Goal: Task Accomplishment & Management: Use online tool/utility

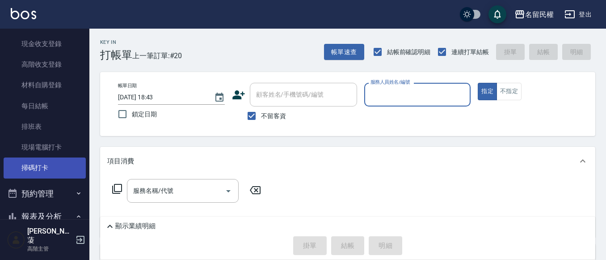
scroll to position [134, 0]
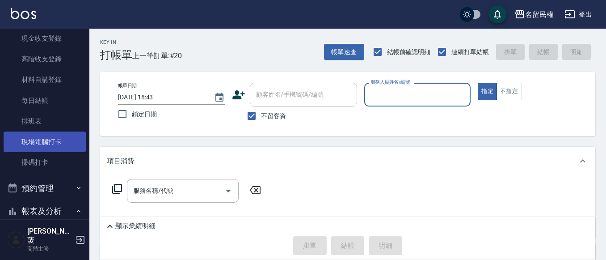
click at [37, 145] on link "現場電腦打卡" at bounding box center [45, 141] width 82 height 21
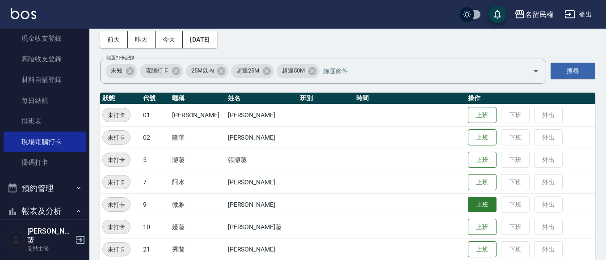
scroll to position [89, 0]
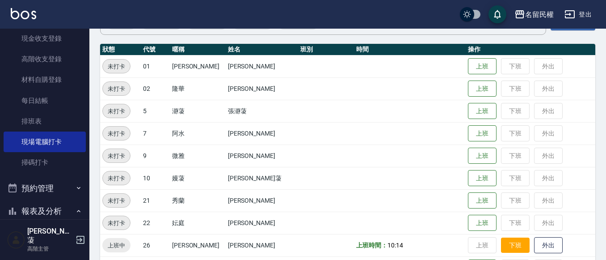
click at [505, 239] on button "下班" at bounding box center [515, 245] width 29 height 16
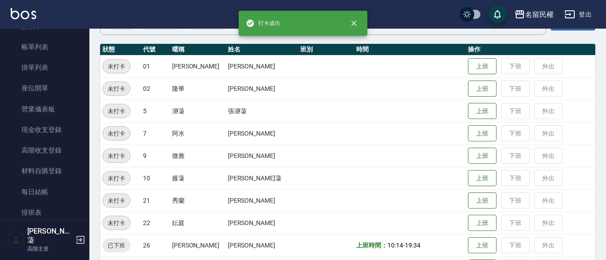
scroll to position [0, 0]
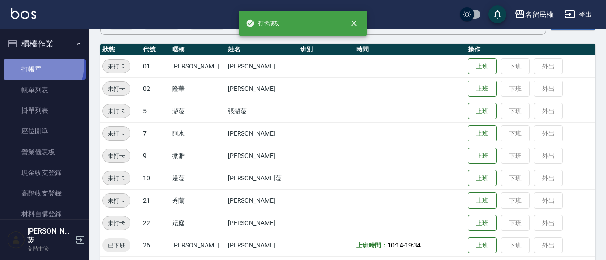
click at [38, 65] on link "打帳單" at bounding box center [45, 69] width 82 height 21
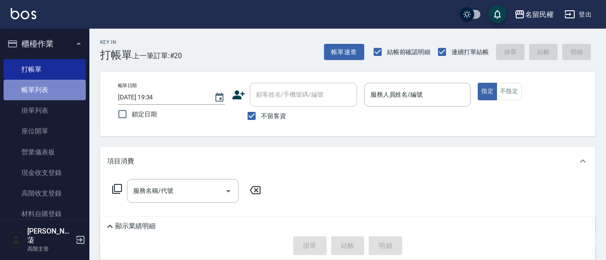
click at [65, 99] on link "帳單列表" at bounding box center [45, 90] width 82 height 21
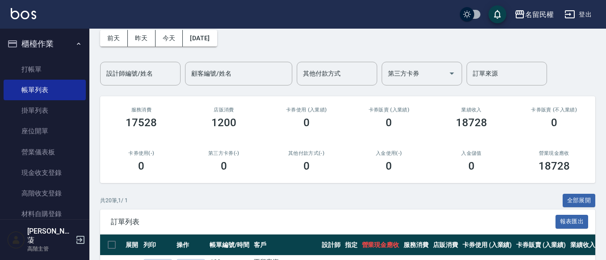
scroll to position [223, 0]
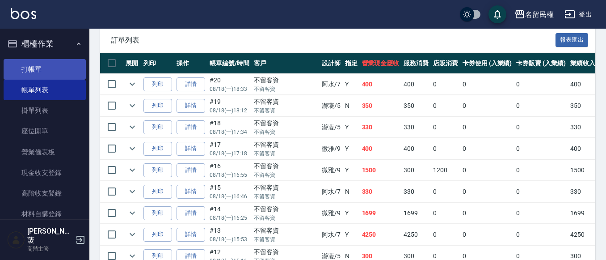
click at [42, 72] on link "打帳單" at bounding box center [45, 69] width 82 height 21
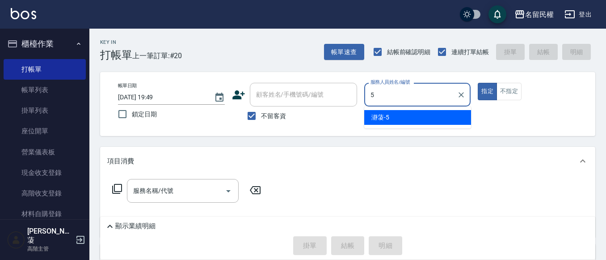
type input "瀞蓤-5"
type button "true"
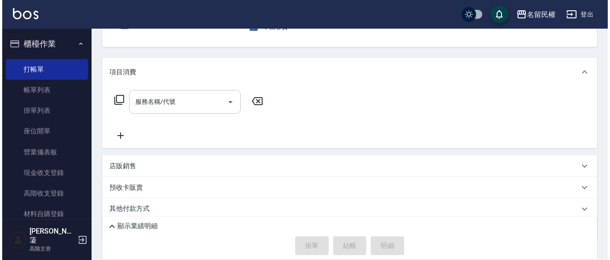
scroll to position [89, 0]
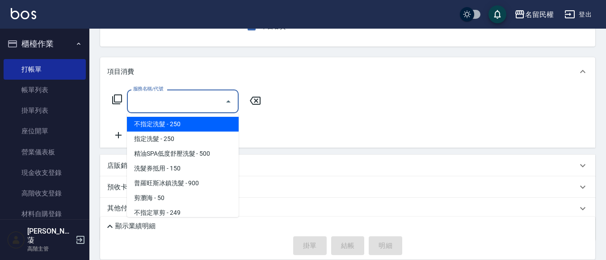
click at [208, 98] on input "服務名稱/代號" at bounding box center [176, 101] width 90 height 16
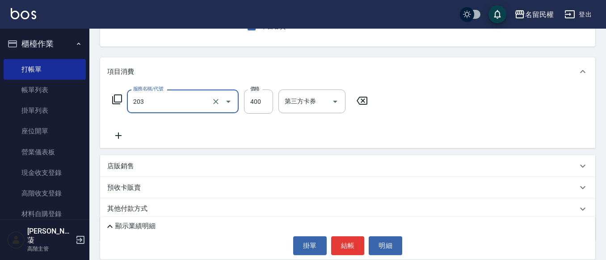
type input "指定單剪(203)"
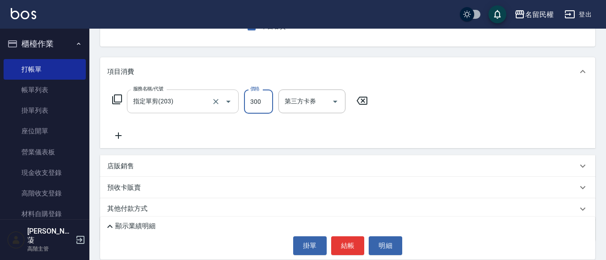
type input "300"
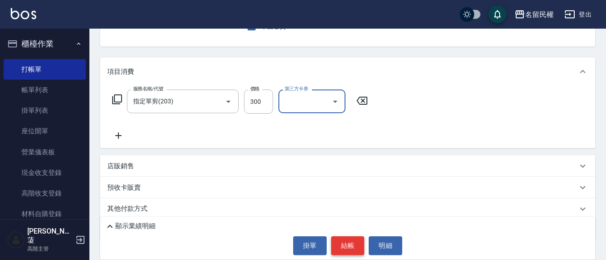
click at [354, 253] on button "結帳" at bounding box center [348, 245] width 34 height 19
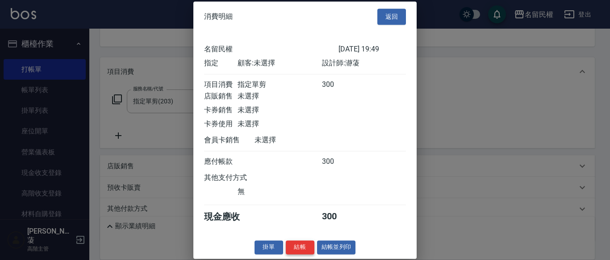
scroll to position [12, 0]
click at [302, 244] on button "結帳" at bounding box center [300, 247] width 29 height 14
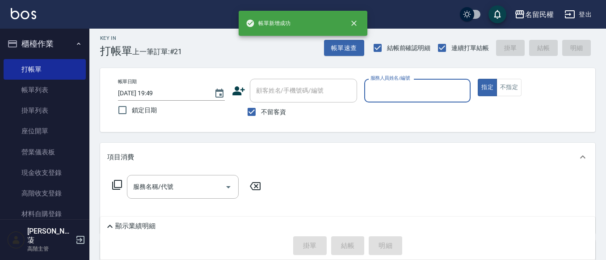
scroll to position [0, 0]
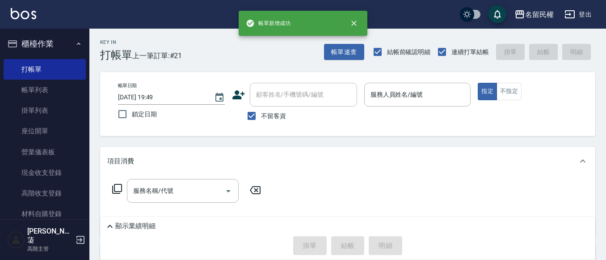
click at [419, 109] on p at bounding box center [417, 110] width 107 height 9
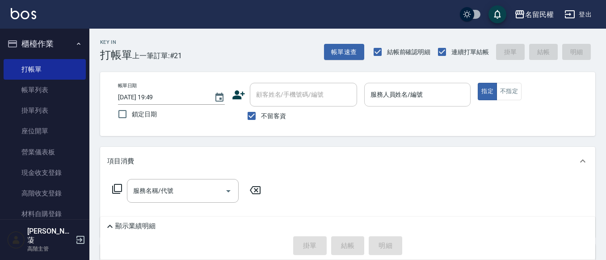
click at [419, 102] on input "服務人員姓名/編號" at bounding box center [417, 95] width 99 height 16
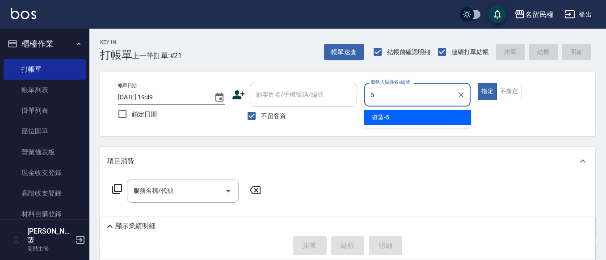
type input "瀞蓤-5"
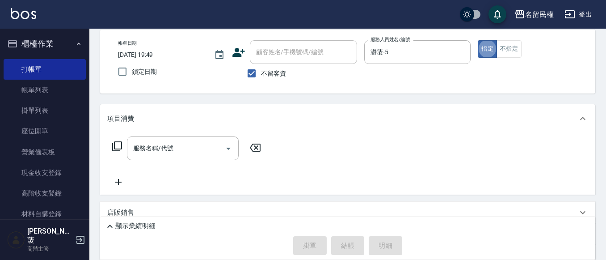
scroll to position [45, 0]
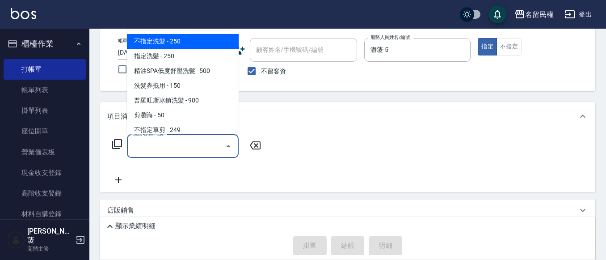
click at [179, 145] on input "服務名稱/代號" at bounding box center [176, 146] width 90 height 16
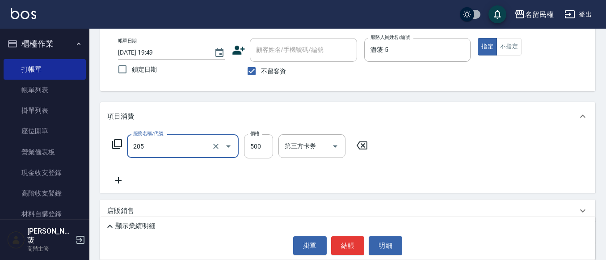
type input "指定洗剪(205)"
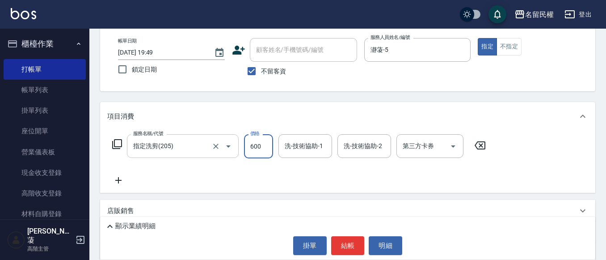
type input "600"
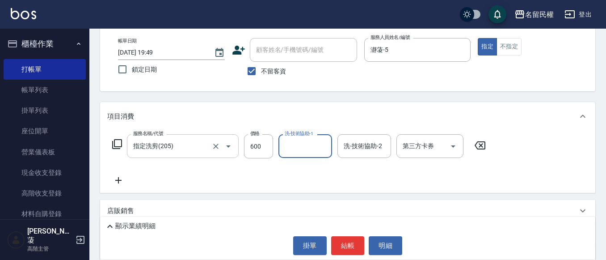
type input "7"
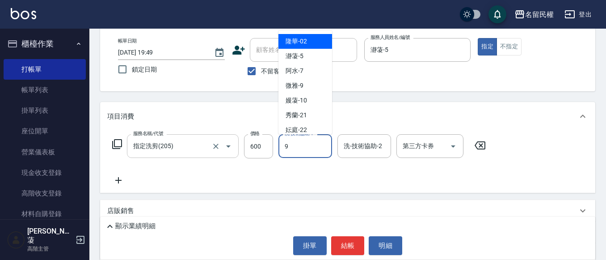
type input "微雅-9"
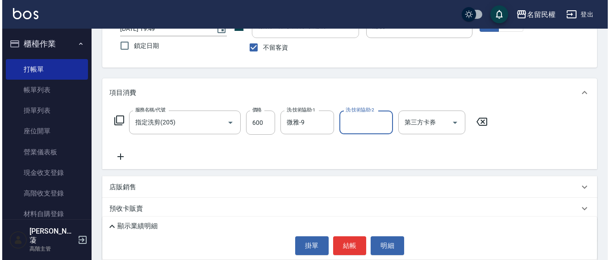
scroll to position [120, 0]
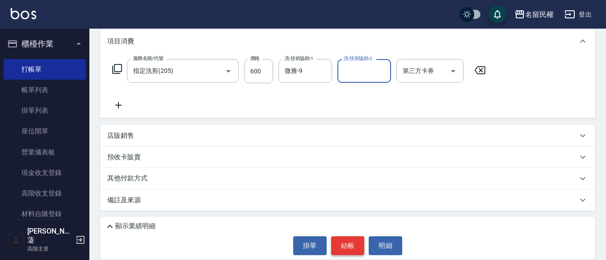
click at [354, 242] on button "結帳" at bounding box center [348, 245] width 34 height 19
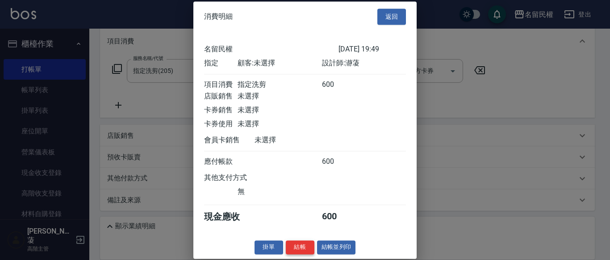
scroll to position [12, 0]
click at [299, 247] on button "結帳" at bounding box center [300, 247] width 29 height 14
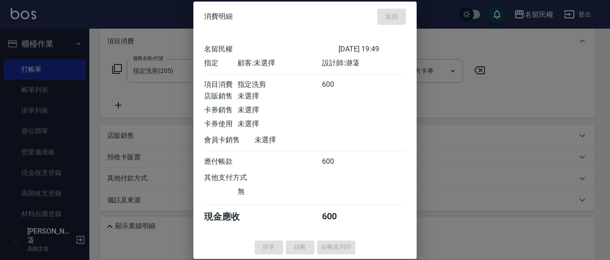
scroll to position [0, 0]
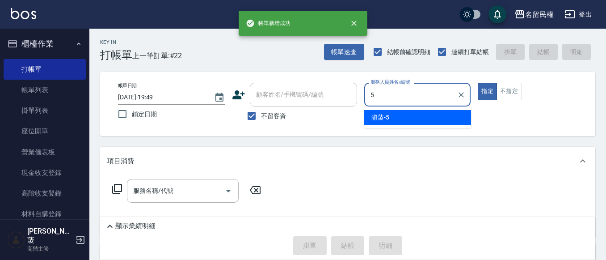
type input "瀞蓤-5"
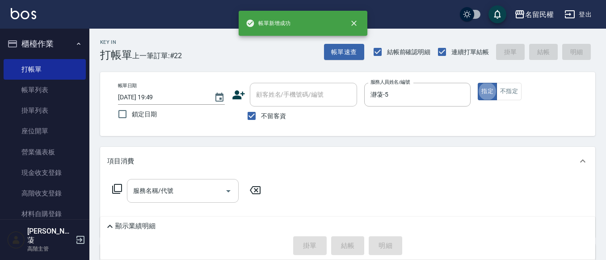
click at [165, 185] on input "服務名稱/代號" at bounding box center [176, 191] width 90 height 16
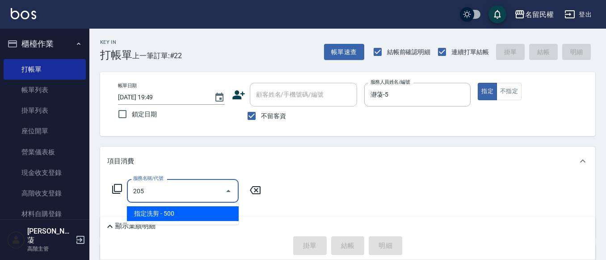
type input "指定洗剪(205)"
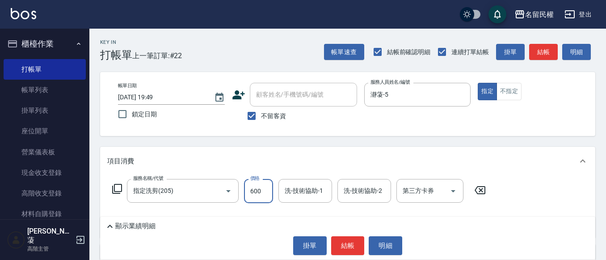
type input "600"
click at [295, 186] on div "洗-技術協助-1 洗-技術協助-1" at bounding box center [305, 191] width 54 height 24
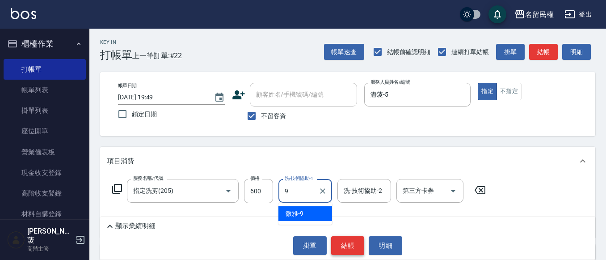
type input "微雅-9"
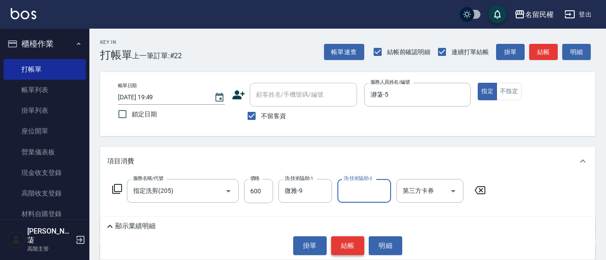
click at [345, 240] on button "結帳" at bounding box center [348, 245] width 34 height 19
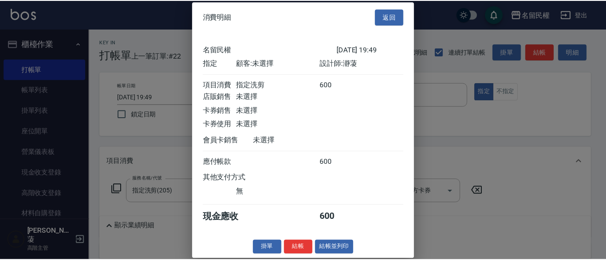
scroll to position [12, 0]
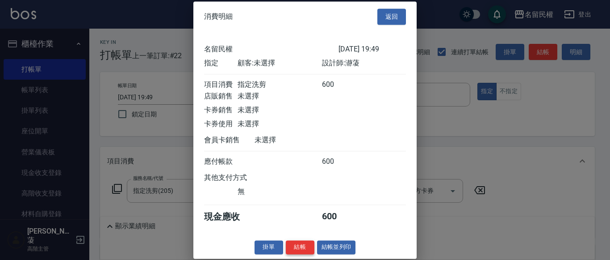
drag, startPoint x: 295, startPoint y: 239, endPoint x: 298, endPoint y: 245, distance: 6.8
click at [297, 241] on div "消費明細 返回 名留民權 [DATE] 19:49 指定 顧客: 未選擇 設計師: 瀞蓤 項目消費 指定洗剪 600 店販銷售 未選擇 卡券銷售 未選擇 卡券…" at bounding box center [305, 129] width 223 height 257
click at [298, 245] on button "結帳" at bounding box center [300, 247] width 29 height 14
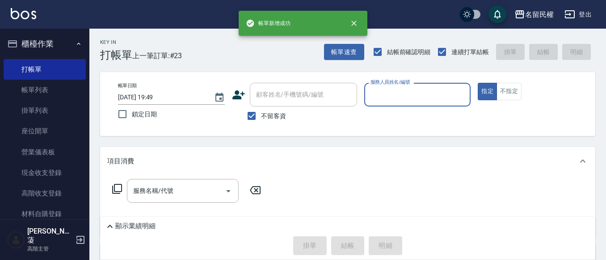
click at [428, 84] on div "服務人員姓名/編號" at bounding box center [417, 95] width 107 height 24
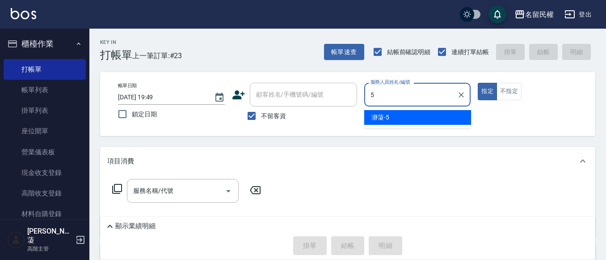
type input "瀞蓤-5"
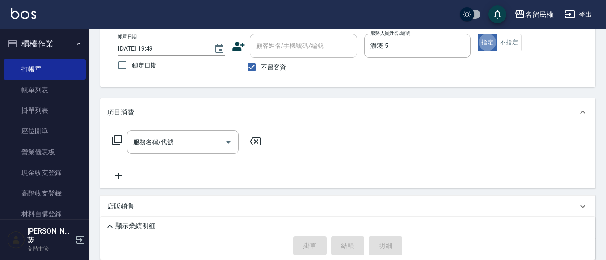
scroll to position [119, 0]
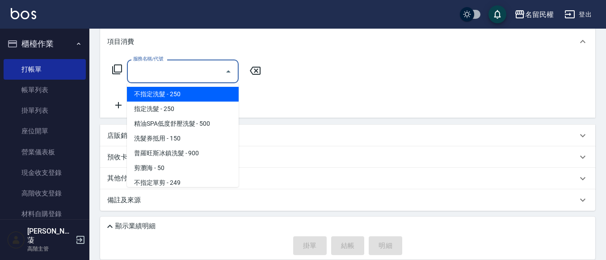
click at [166, 76] on input "服務名稱/代號" at bounding box center [176, 71] width 90 height 16
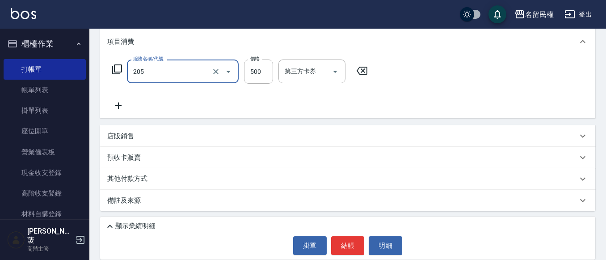
type input "指定洗剪(205)"
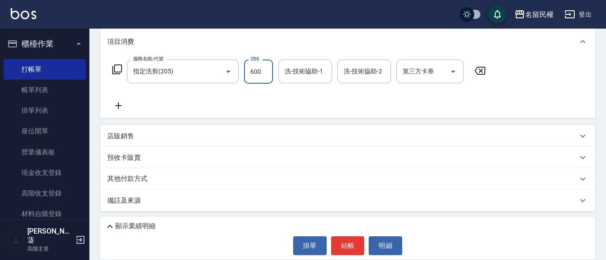
type input "600"
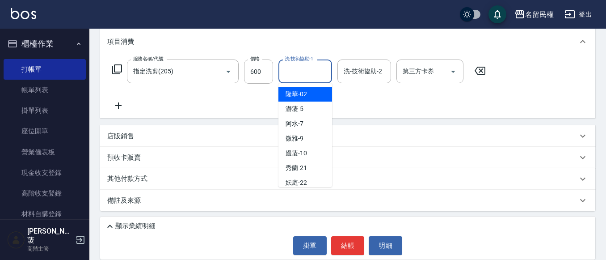
click at [290, 67] on input "洗-技術協助-1" at bounding box center [305, 71] width 46 height 16
type input "沅莘-26"
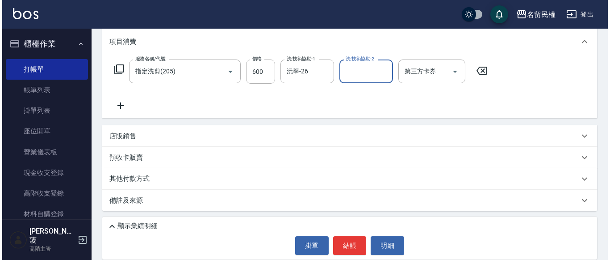
scroll to position [120, 0]
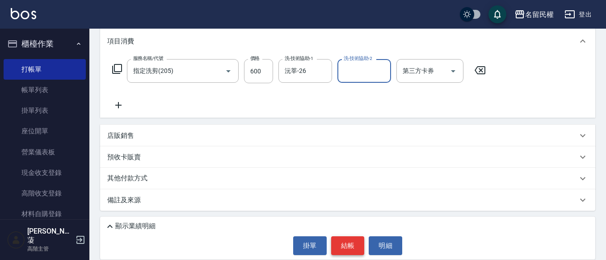
click at [343, 243] on button "結帳" at bounding box center [348, 245] width 34 height 19
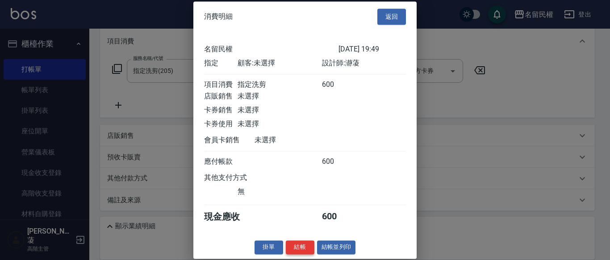
scroll to position [12, 0]
click at [299, 248] on button "結帳" at bounding box center [300, 247] width 29 height 14
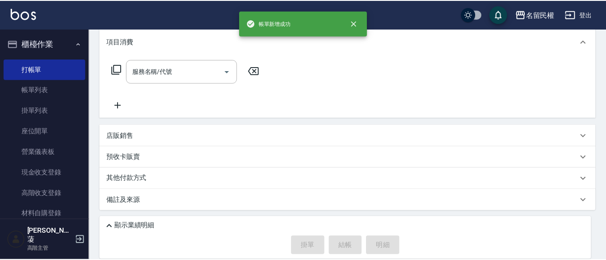
scroll to position [0, 0]
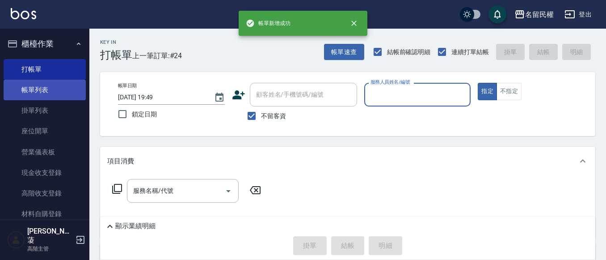
click at [47, 96] on link "帳單列表" at bounding box center [45, 90] width 82 height 21
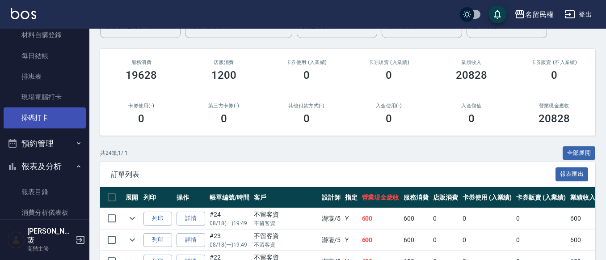
scroll to position [45, 0]
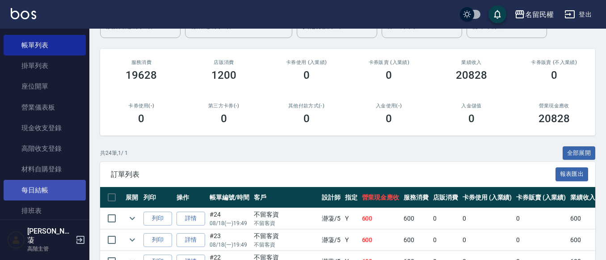
click at [57, 185] on link "每日結帳" at bounding box center [45, 190] width 82 height 21
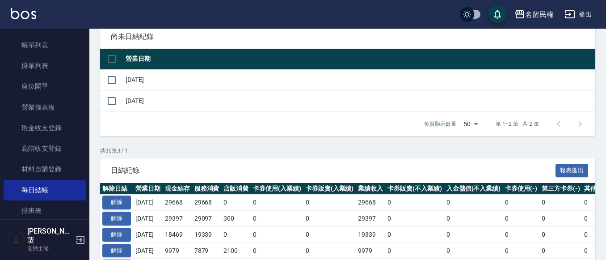
scroll to position [89, 0]
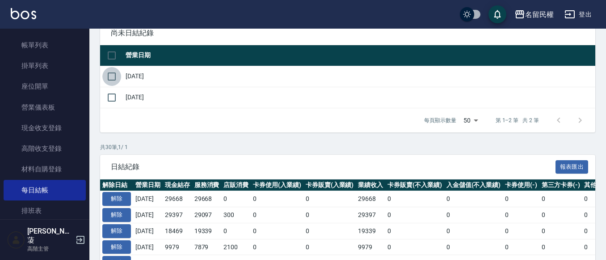
click at [114, 76] on input "checkbox" at bounding box center [111, 76] width 19 height 19
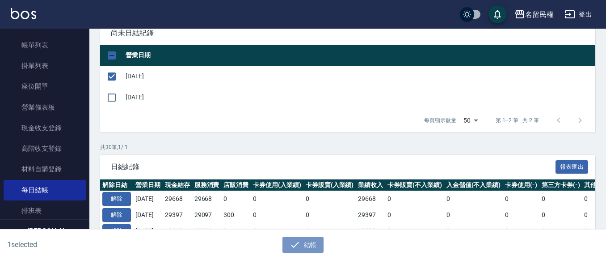
drag, startPoint x: 298, startPoint y: 244, endPoint x: 275, endPoint y: 185, distance: 63.4
click at [298, 244] on icon "button" at bounding box center [295, 244] width 11 height 11
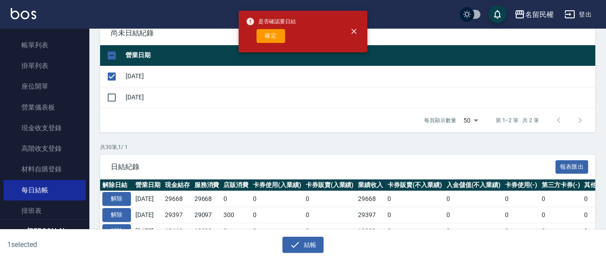
click at [268, 45] on div "是否確認要日結 確定" at bounding box center [271, 31] width 50 height 36
click at [273, 35] on button "確定" at bounding box center [271, 36] width 29 height 14
checkbox input "false"
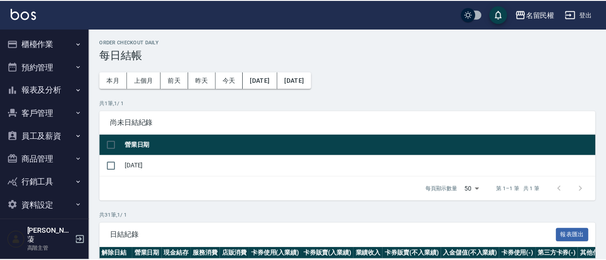
scroll to position [89, 0]
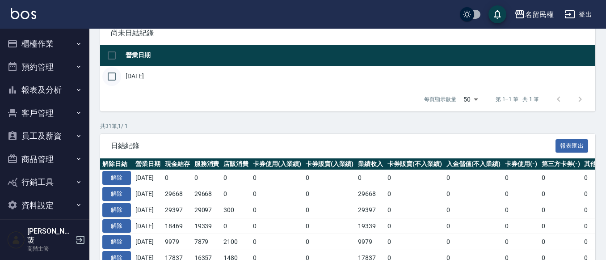
click at [114, 74] on input "checkbox" at bounding box center [111, 76] width 19 height 19
checkbox input "true"
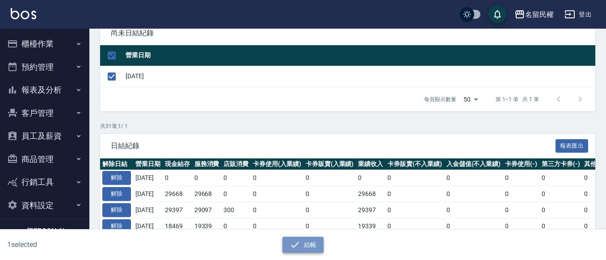
click at [308, 245] on button "結帳" at bounding box center [303, 244] width 42 height 17
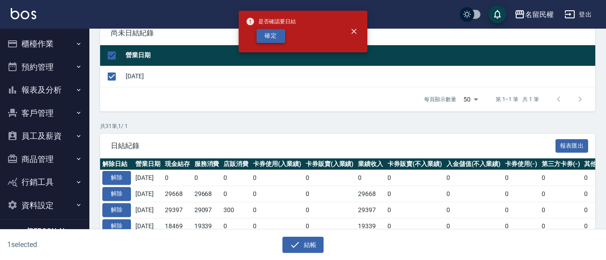
click at [276, 42] on button "確定" at bounding box center [271, 36] width 29 height 14
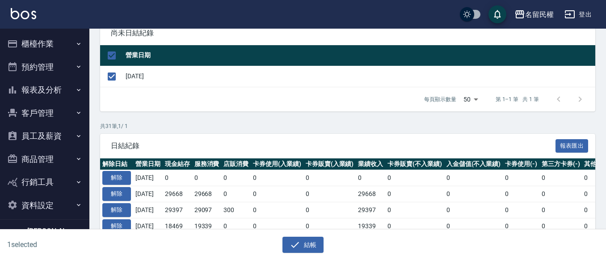
checkbox input "false"
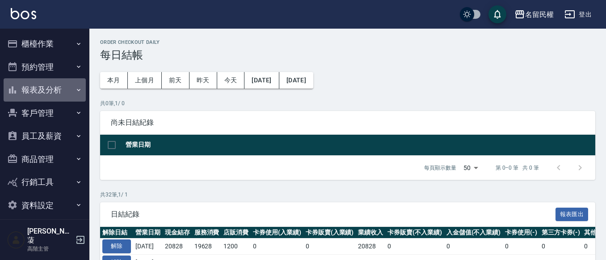
click at [80, 88] on icon "button" at bounding box center [78, 89] width 7 height 7
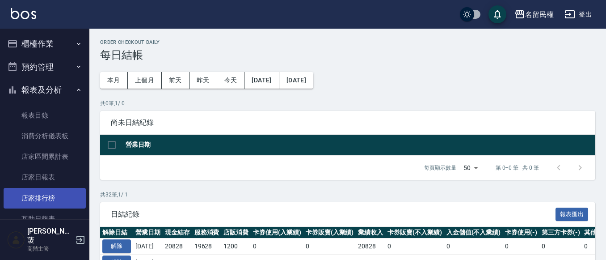
scroll to position [45, 0]
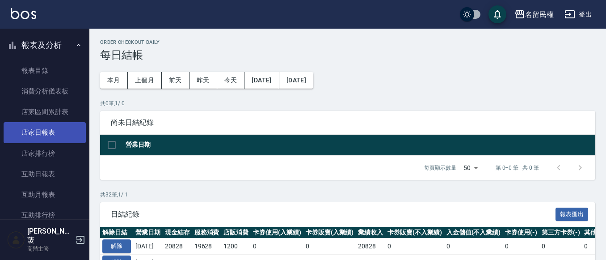
click at [55, 134] on link "店家日報表" at bounding box center [45, 132] width 82 height 21
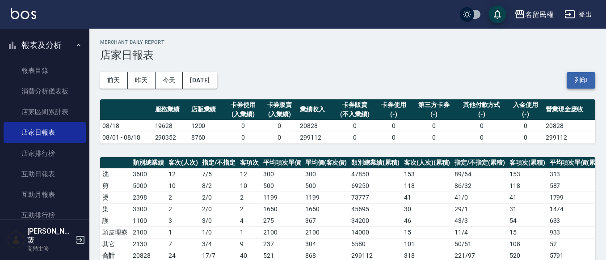
click at [590, 79] on button "列印" at bounding box center [581, 80] width 29 height 17
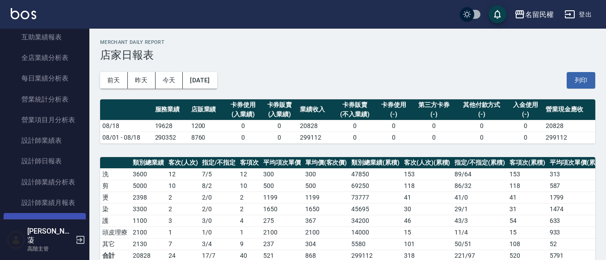
scroll to position [313, 0]
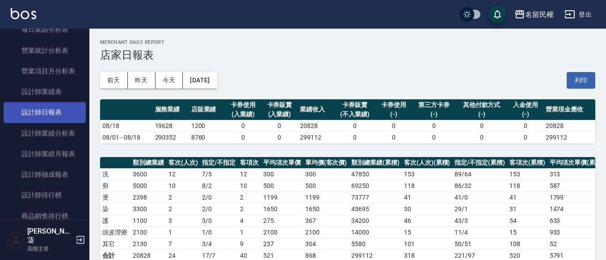
click at [58, 104] on link "設計師日報表" at bounding box center [45, 112] width 82 height 21
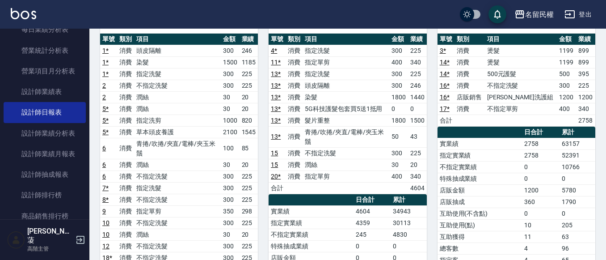
scroll to position [45, 0]
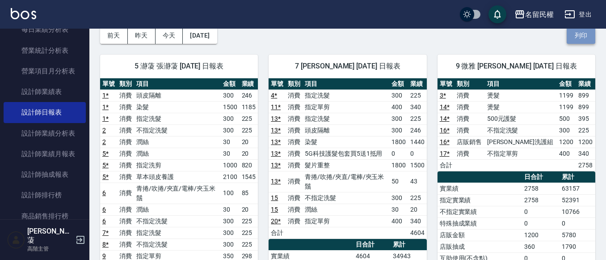
click at [581, 40] on button "列印" at bounding box center [581, 35] width 29 height 17
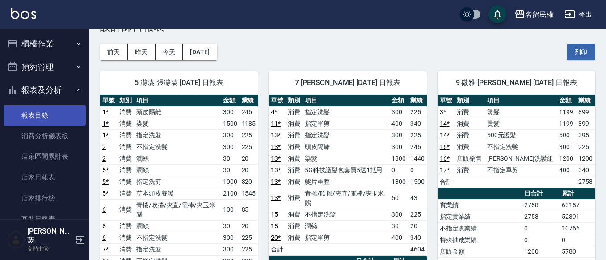
scroll to position [0, 0]
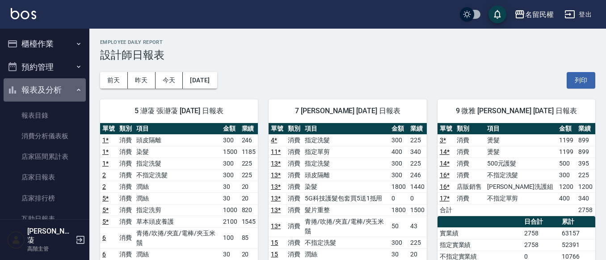
click at [59, 97] on button "報表及分析" at bounding box center [45, 89] width 82 height 23
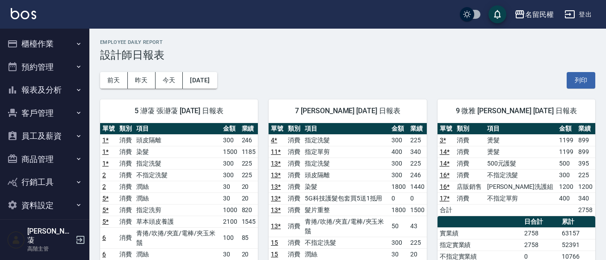
click at [59, 38] on button "櫃檯作業" at bounding box center [45, 43] width 82 height 23
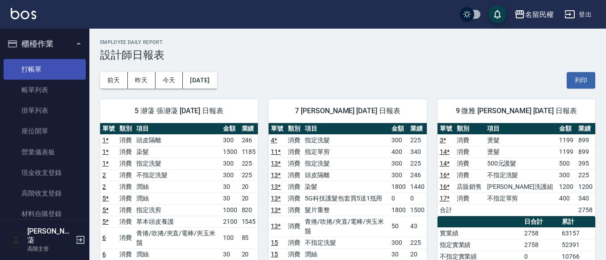
click at [62, 61] on link "打帳單" at bounding box center [45, 69] width 82 height 21
